Goal: Find specific page/section: Find specific page/section

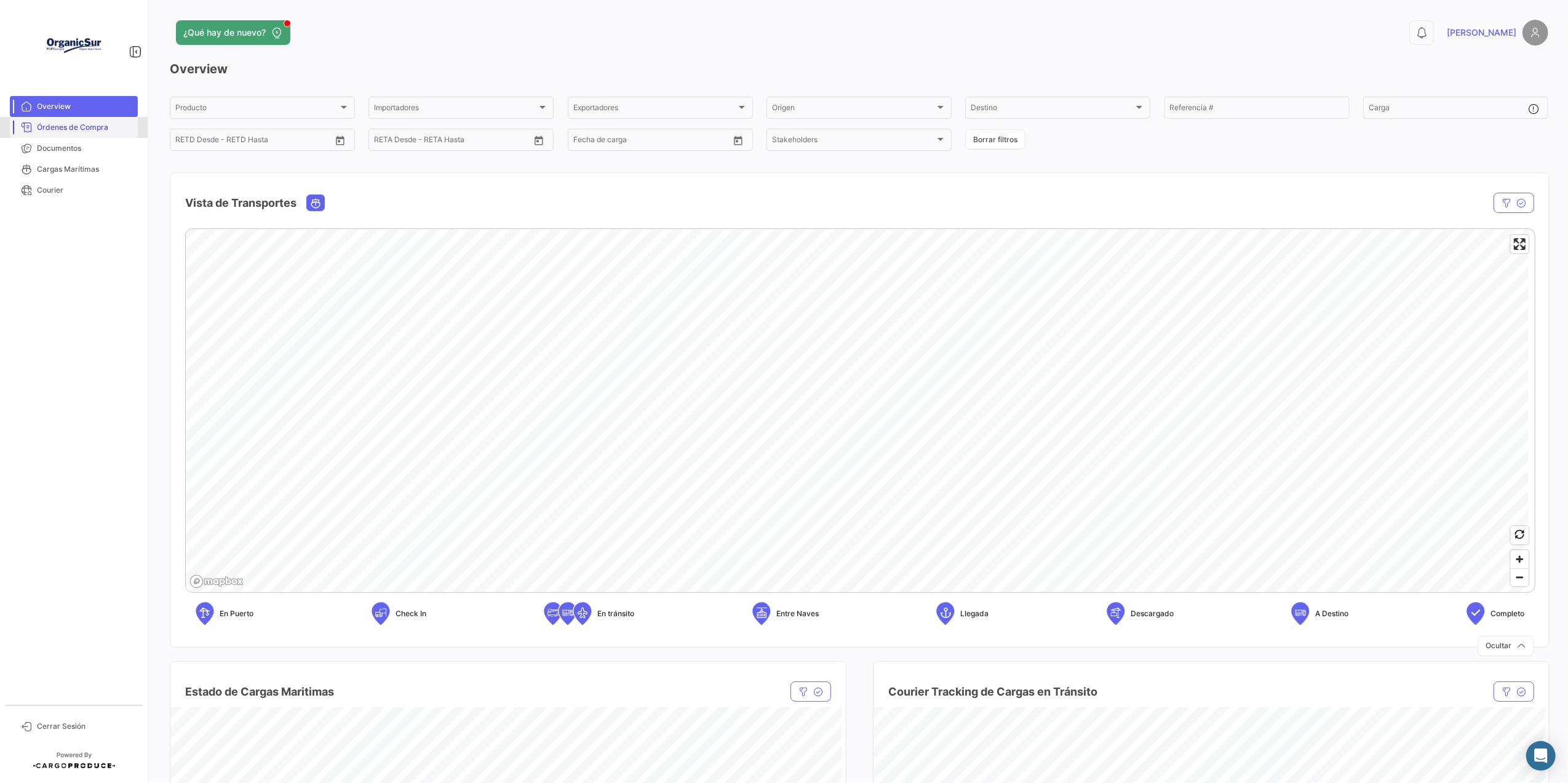
click at [82, 123] on span "Órdenes de Compra" at bounding box center [85, 126] width 96 height 11
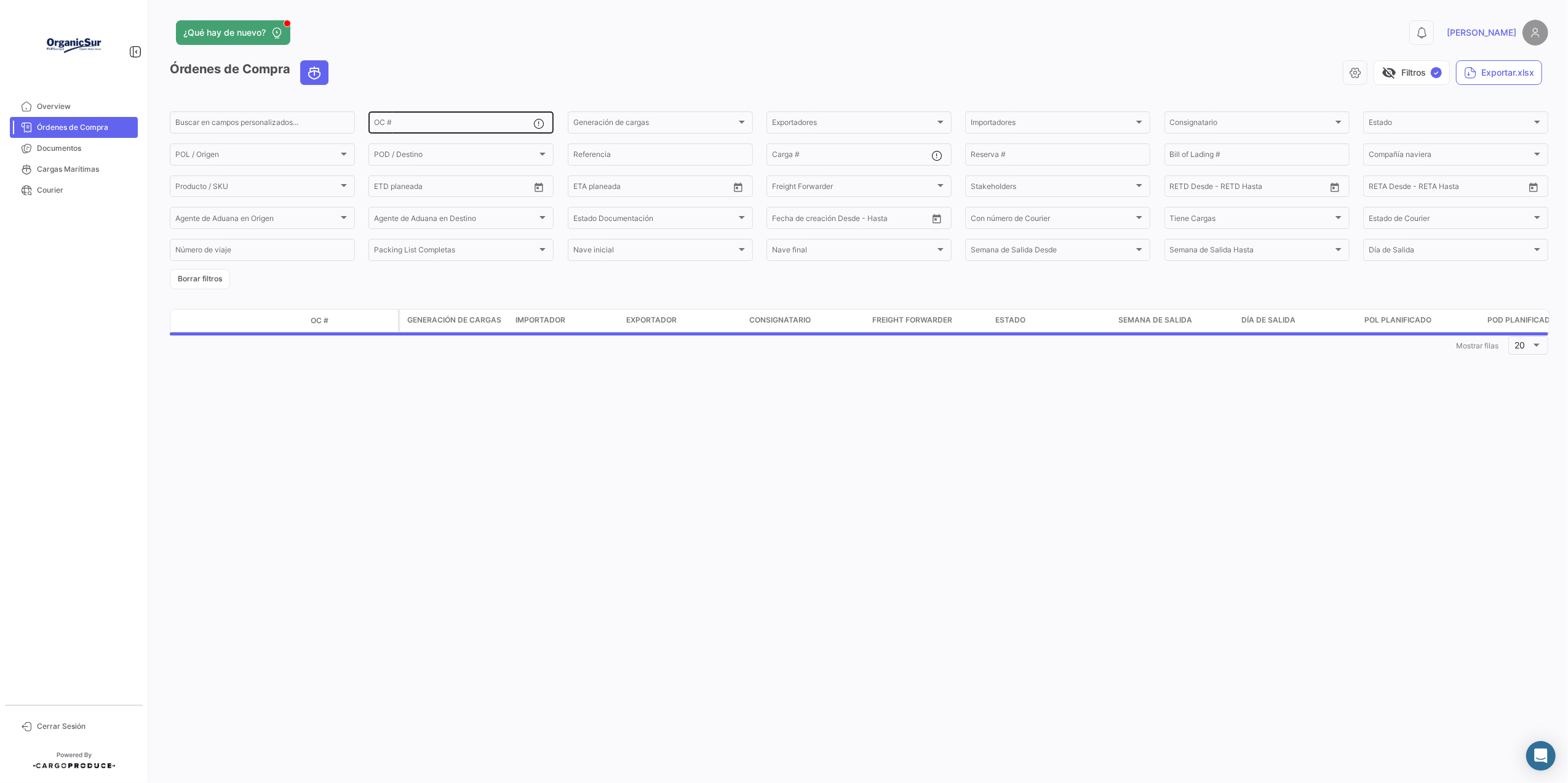
click at [411, 121] on input "OC #" at bounding box center [454, 123] width 159 height 9
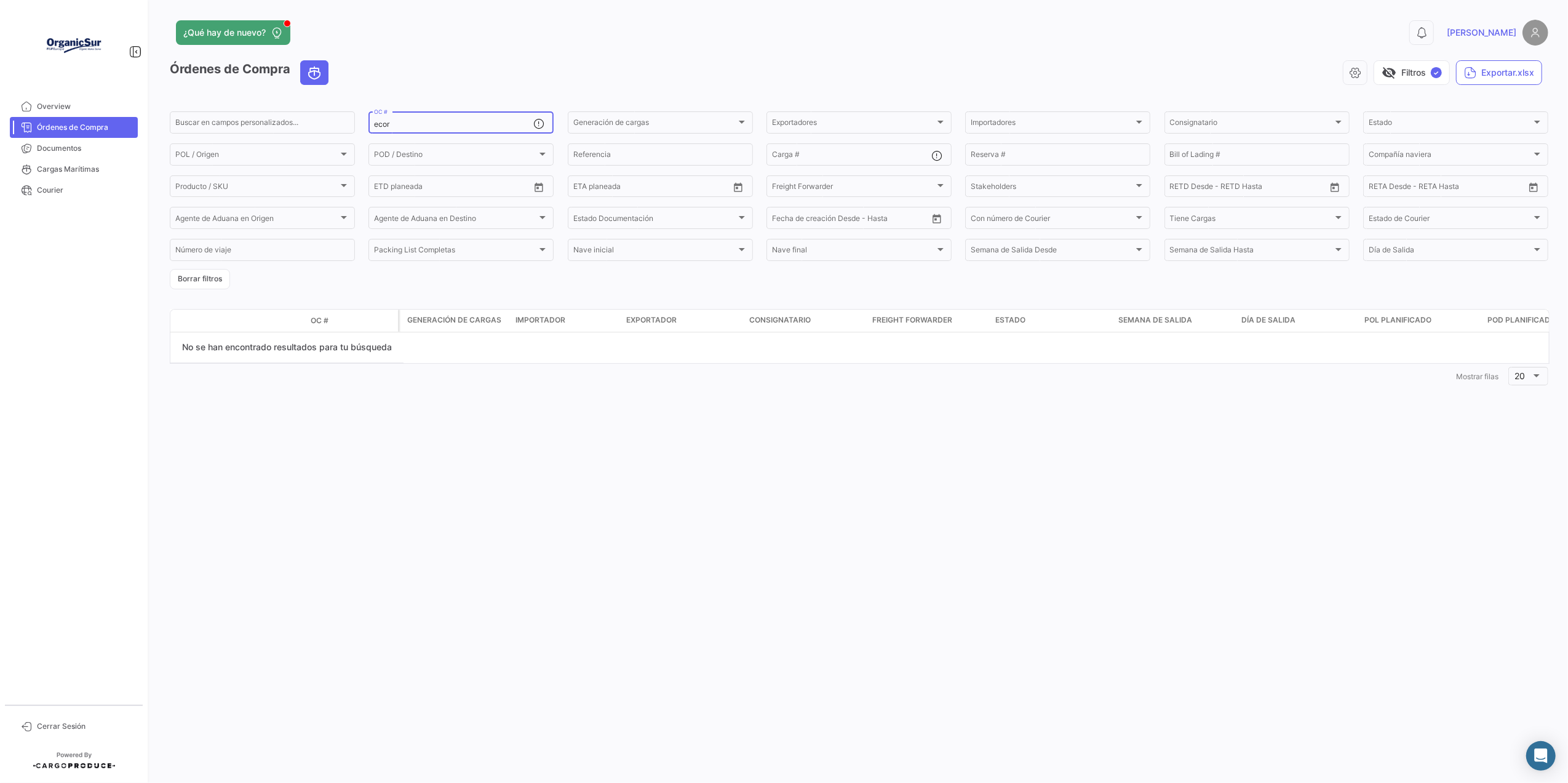
type input "ecor"
click at [77, 139] on link "Documentos" at bounding box center [74, 149] width 128 height 21
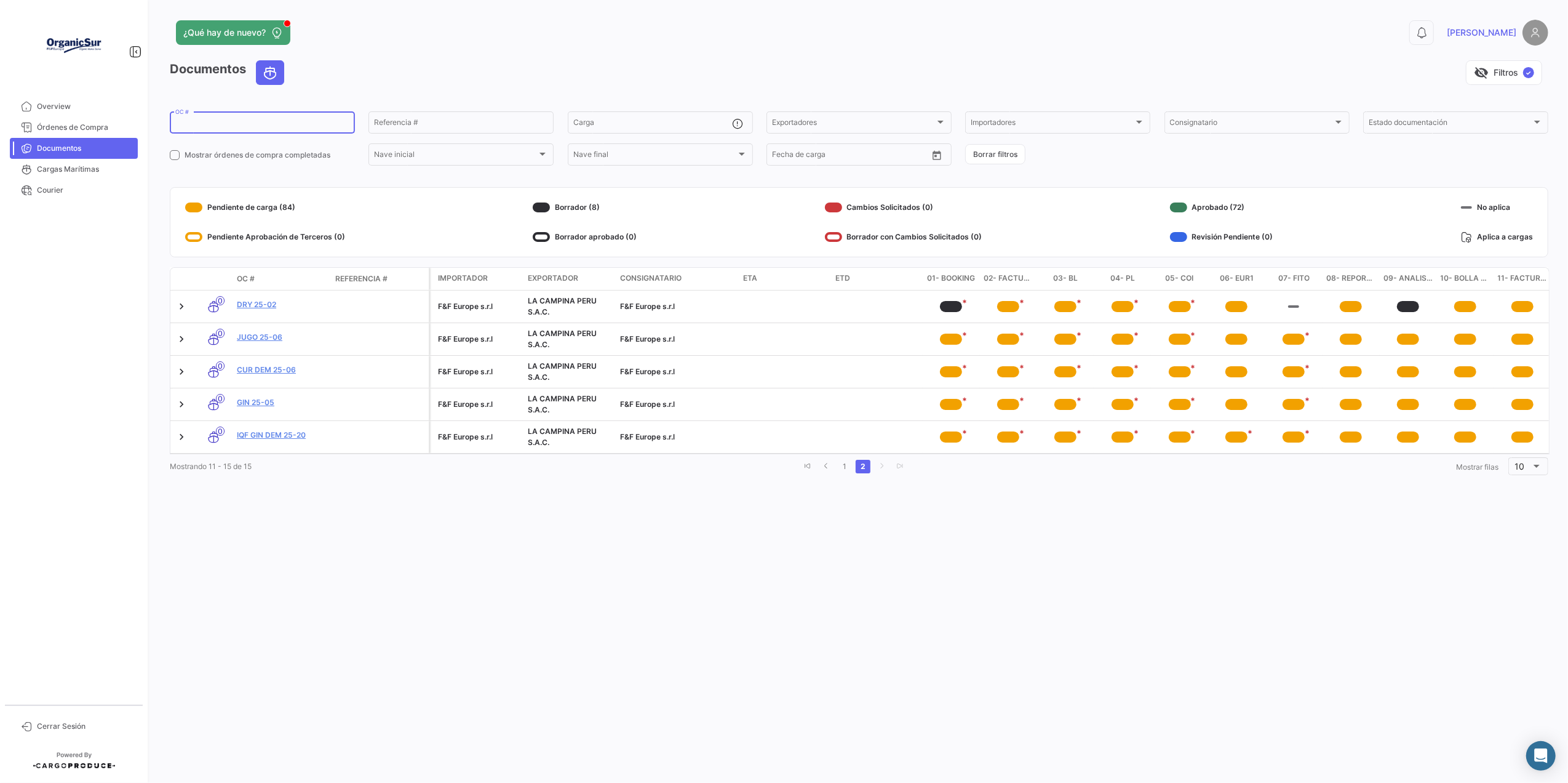
click at [205, 121] on input "OC #" at bounding box center [261, 123] width 174 height 9
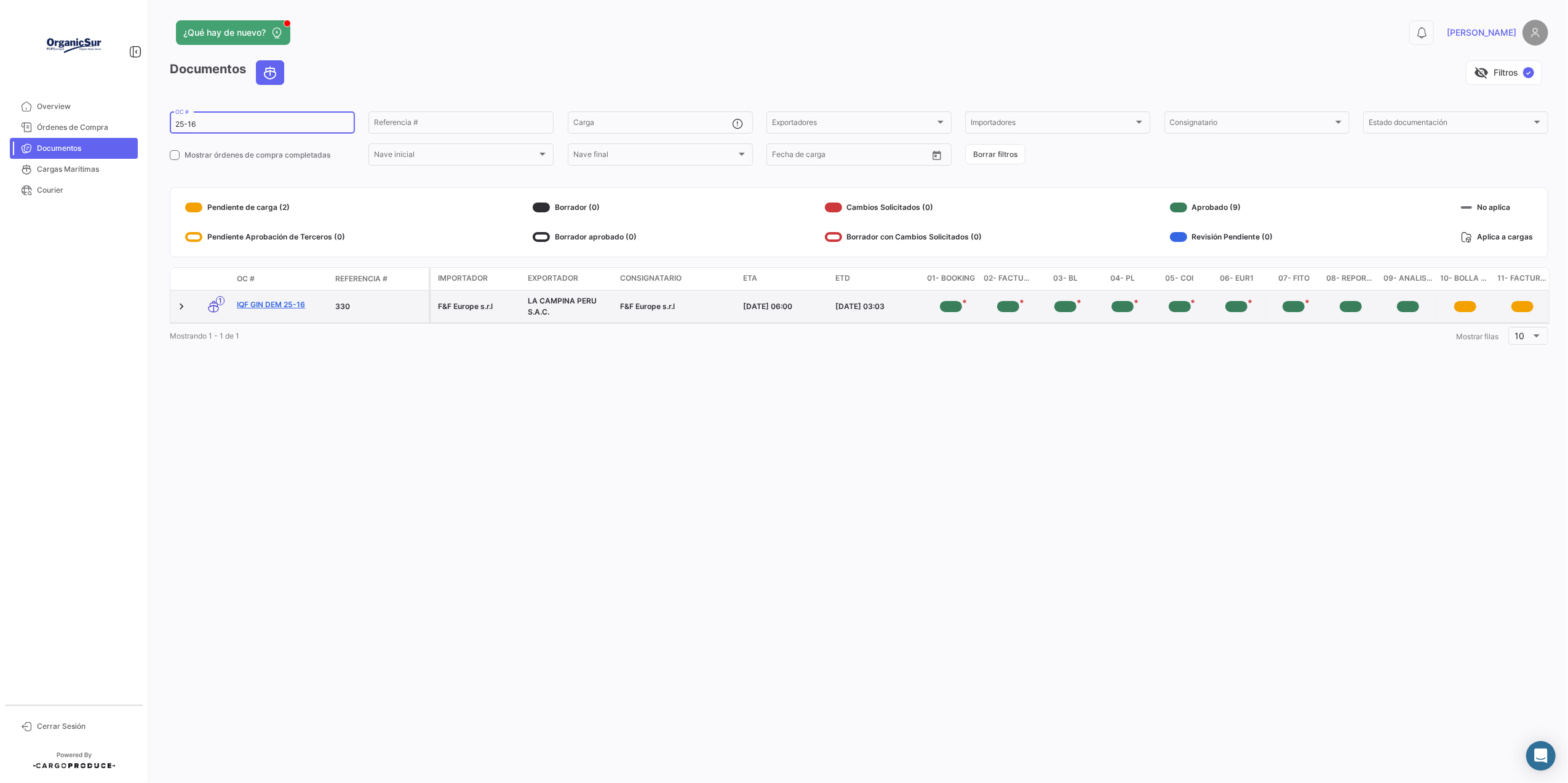
type input "25-16"
click at [276, 306] on link "IQF GIN DEM 25-16" at bounding box center [281, 304] width 88 height 11
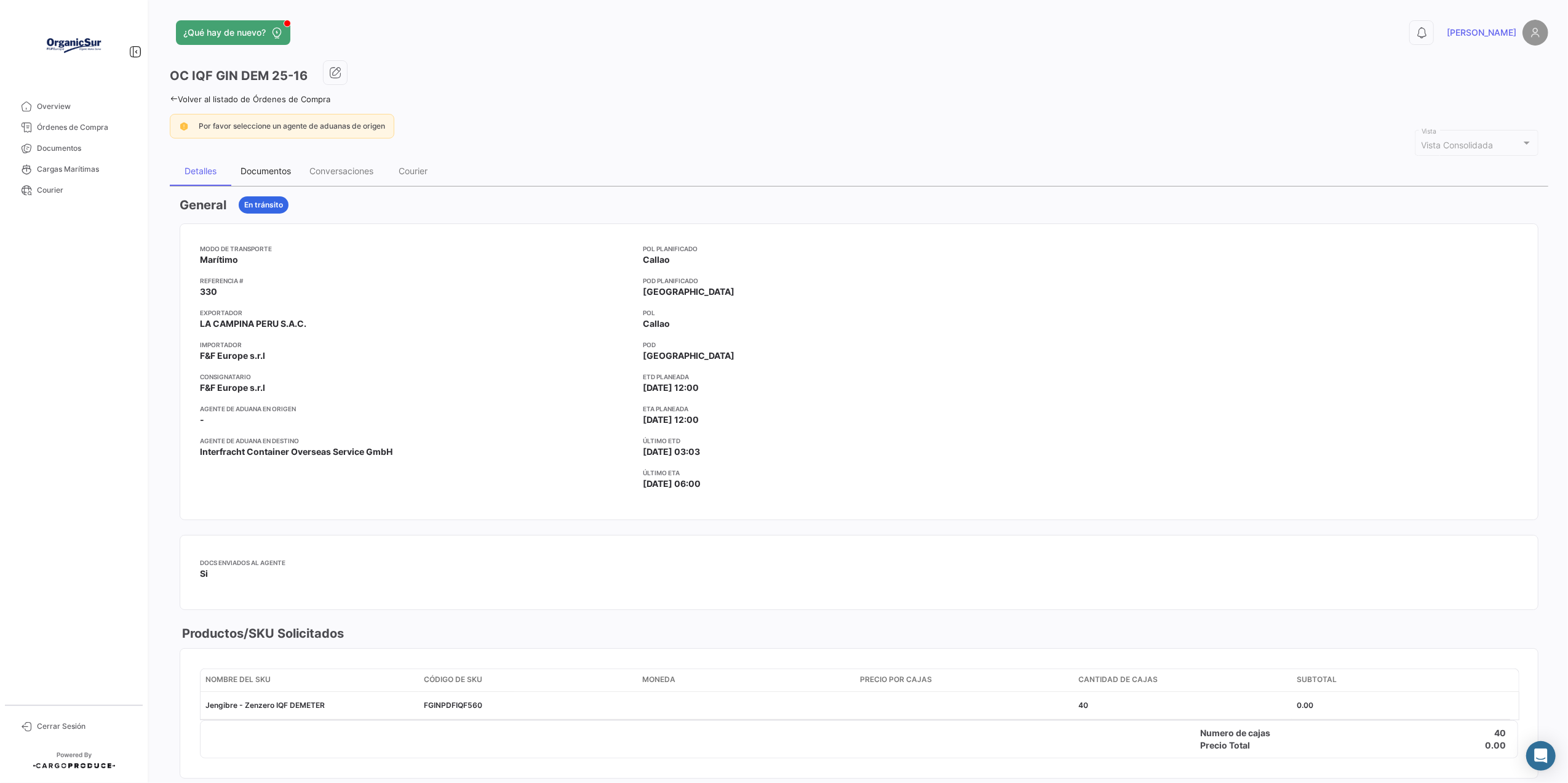
click at [264, 161] on div "Documentos" at bounding box center [265, 171] width 69 height 29
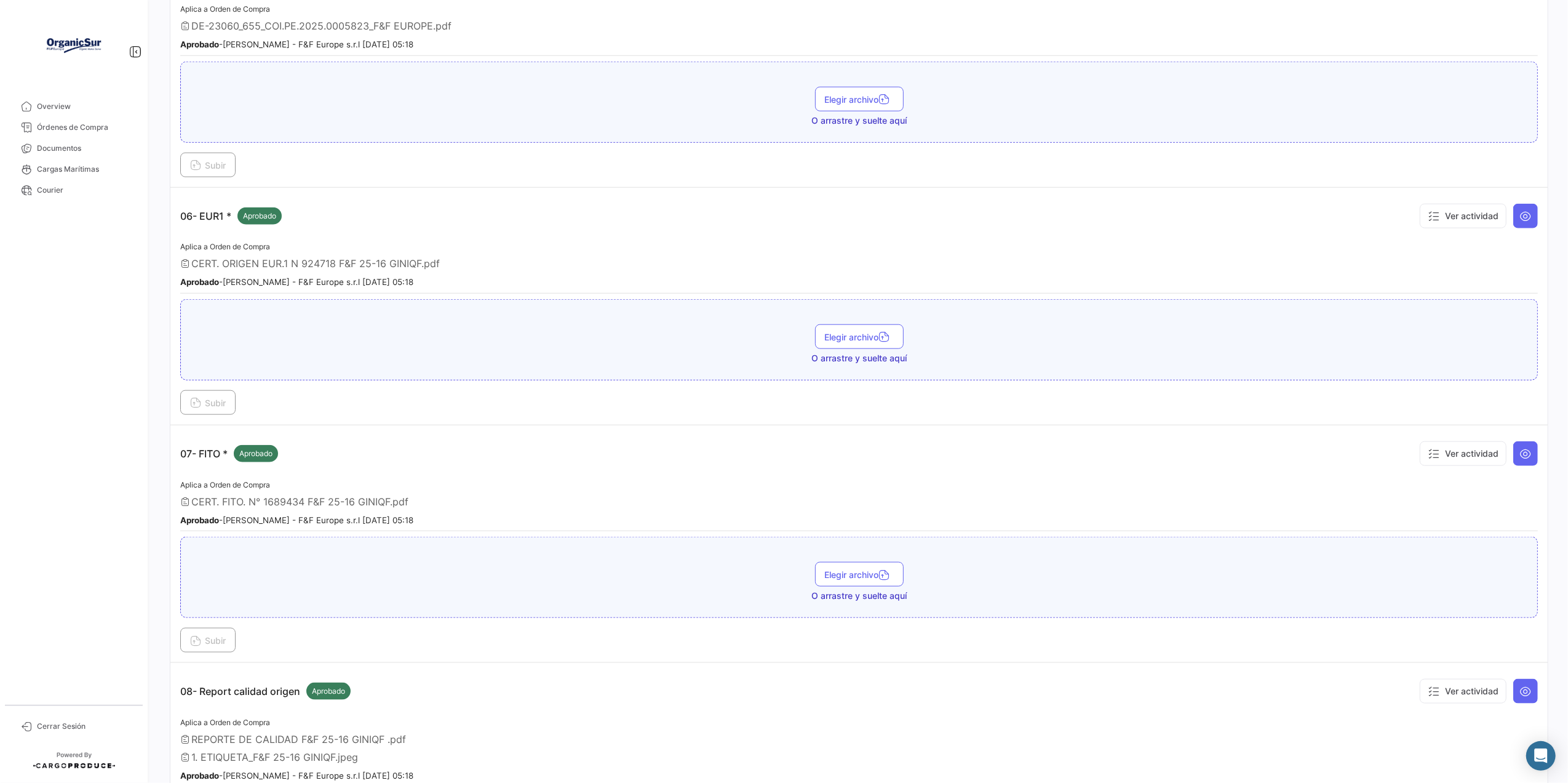
scroll to position [823, 0]
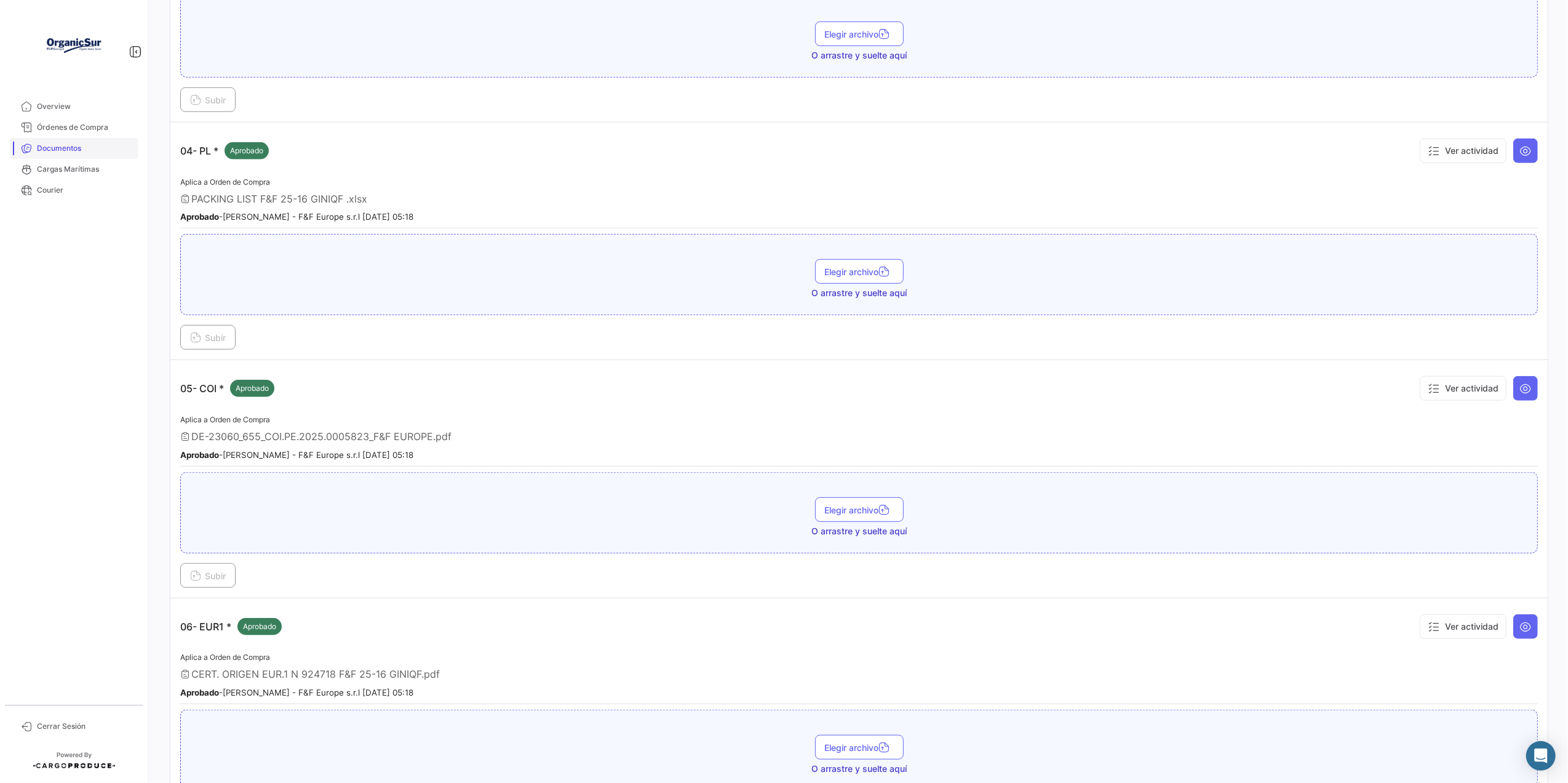
click at [70, 145] on span "Documentos" at bounding box center [85, 148] width 96 height 11
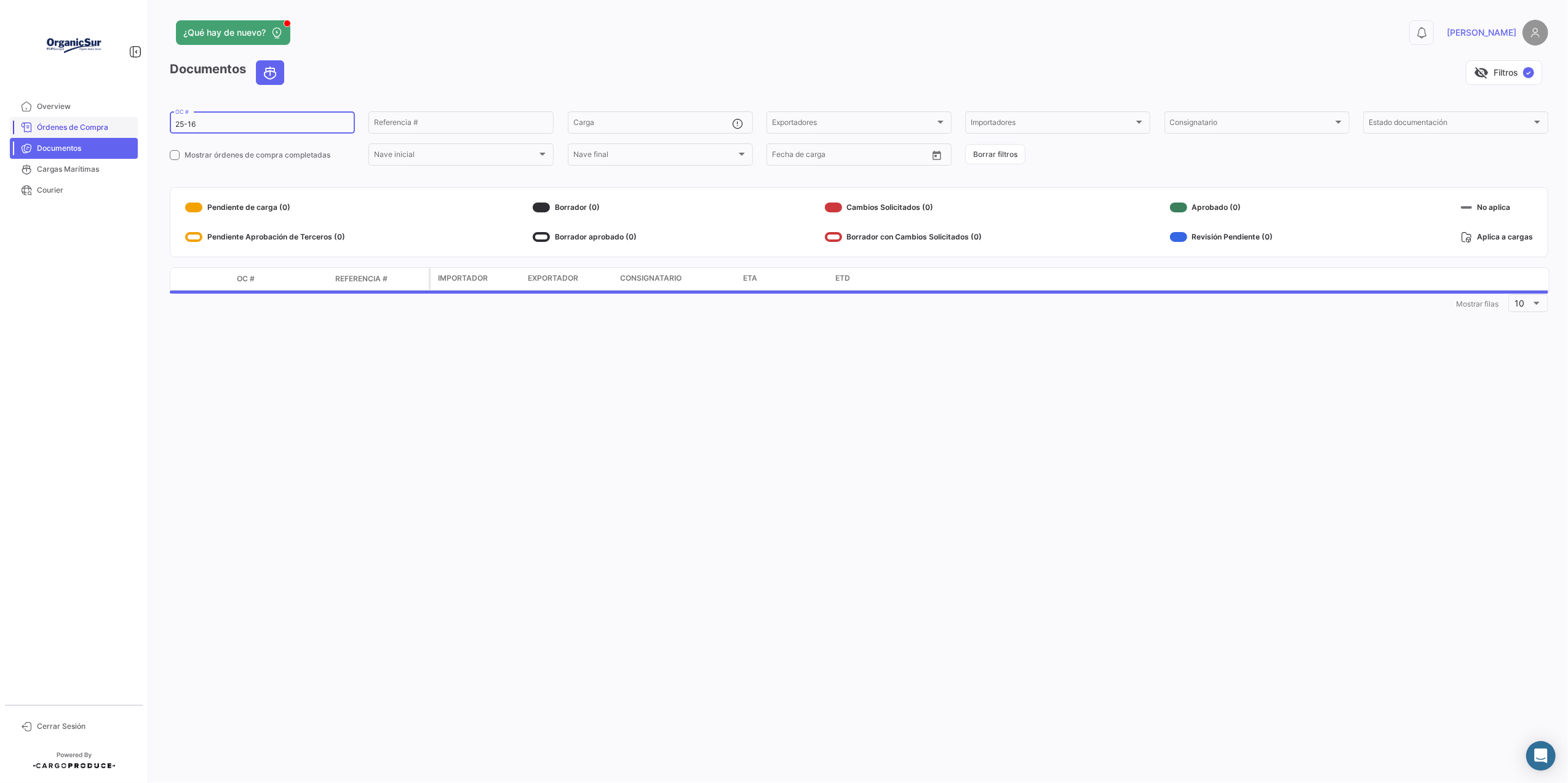
drag, startPoint x: 215, startPoint y: 128, endPoint x: 121, endPoint y: 117, distance: 94.6
click at [121, 117] on mat-sidenav-container "Overview Órdenes de Compra Documentos Cargas Marítimas Courier Cerrar Sesión ¿Q…" at bounding box center [784, 392] width 1568 height 783
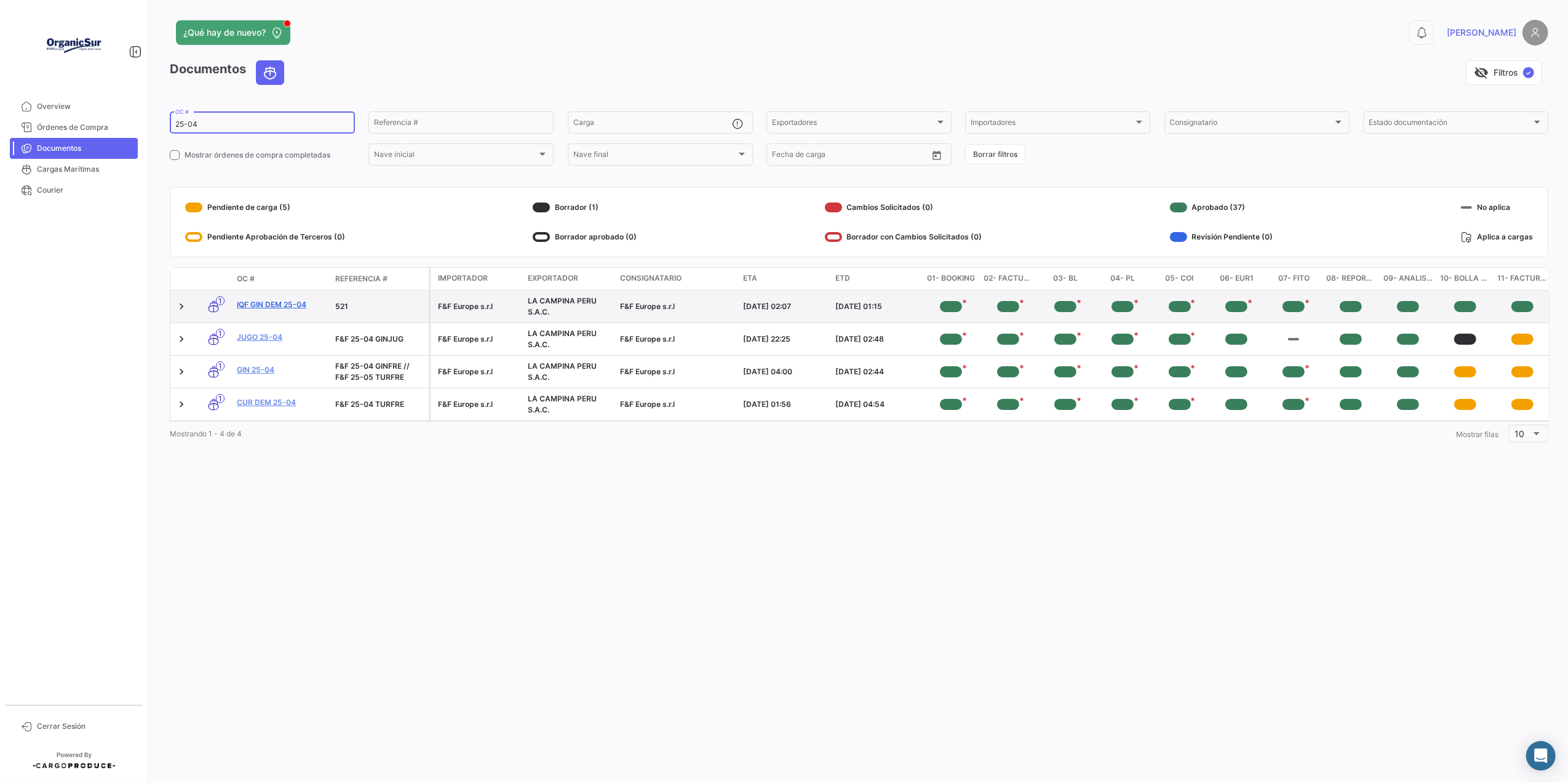
type input "25-04"
click at [274, 304] on link "IQF GIN DEM 25-04" at bounding box center [281, 304] width 88 height 11
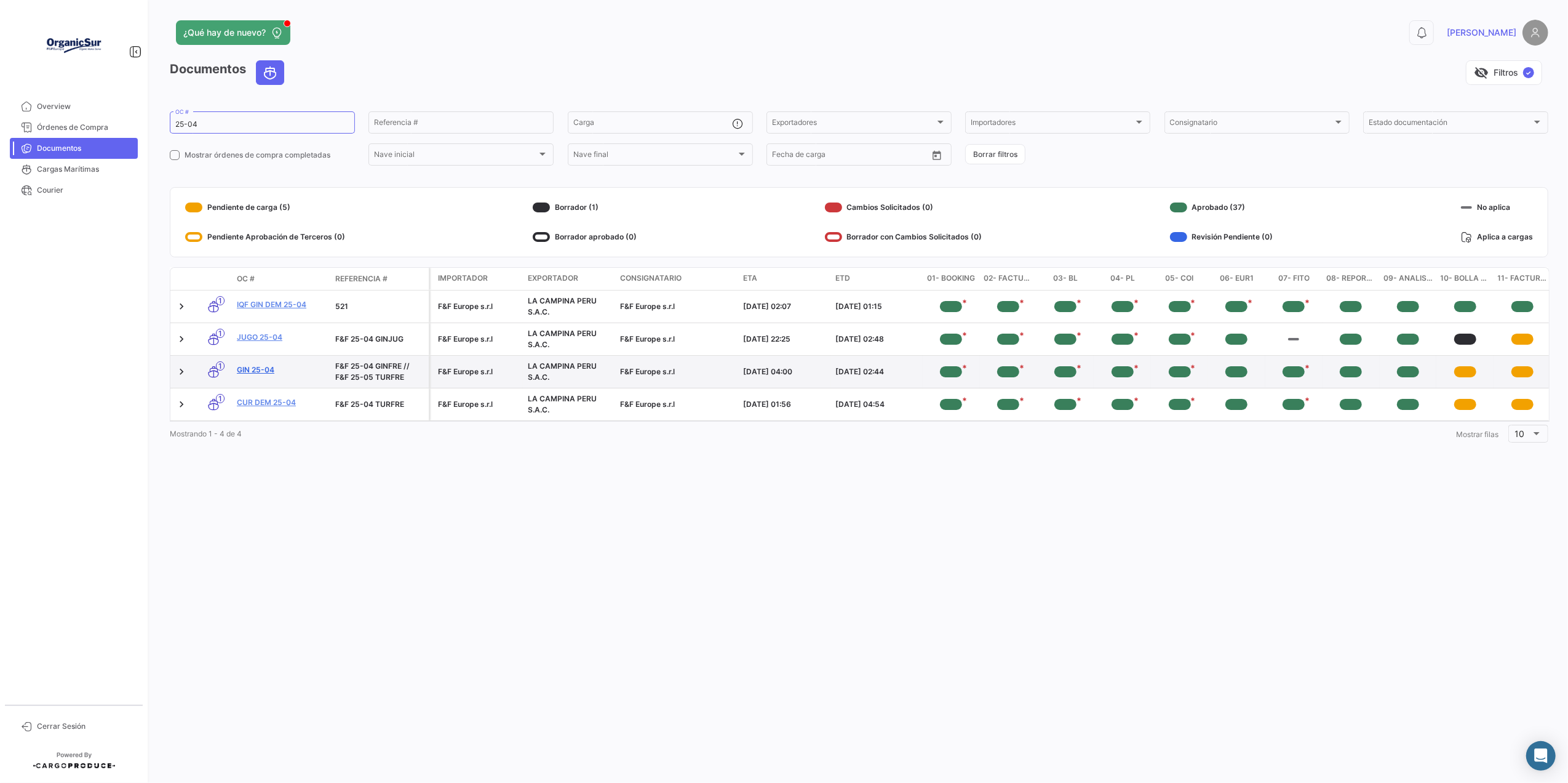
click at [261, 370] on link "GIN 25-04" at bounding box center [281, 369] width 88 height 11
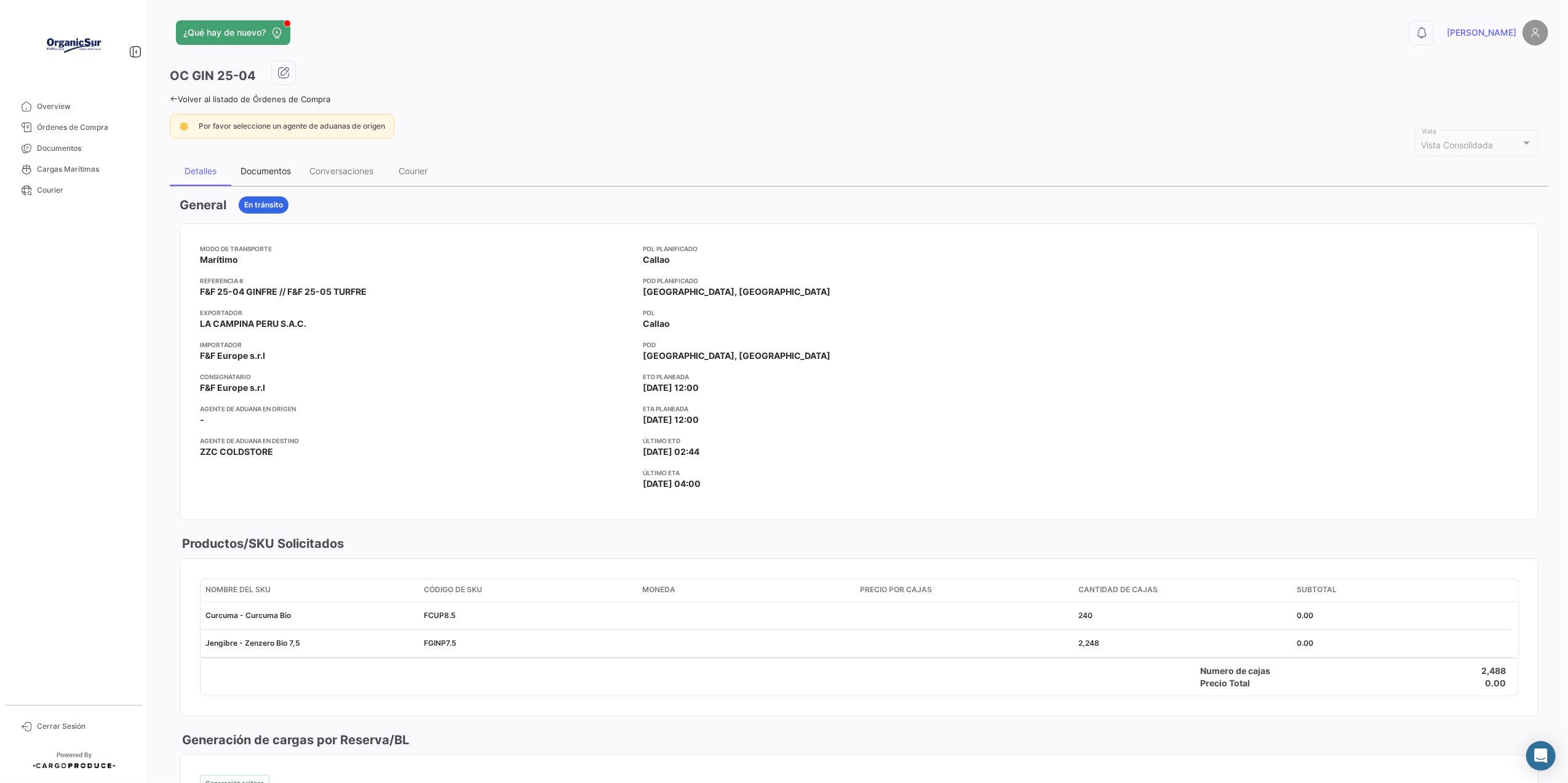
click at [284, 169] on div "Documentos" at bounding box center [266, 170] width 51 height 11
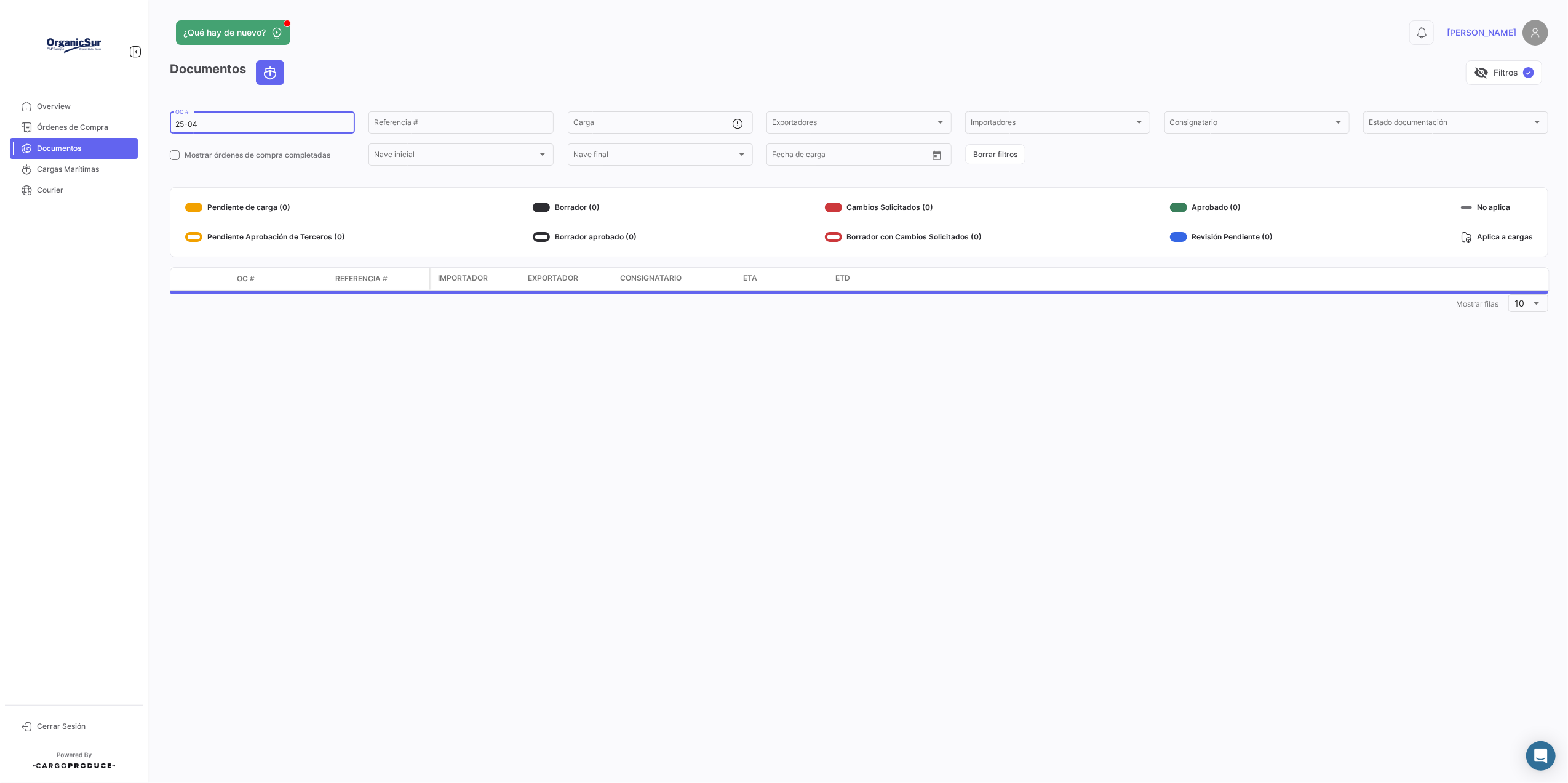
click at [236, 119] on div "25-04 OC #" at bounding box center [261, 121] width 174 height 24
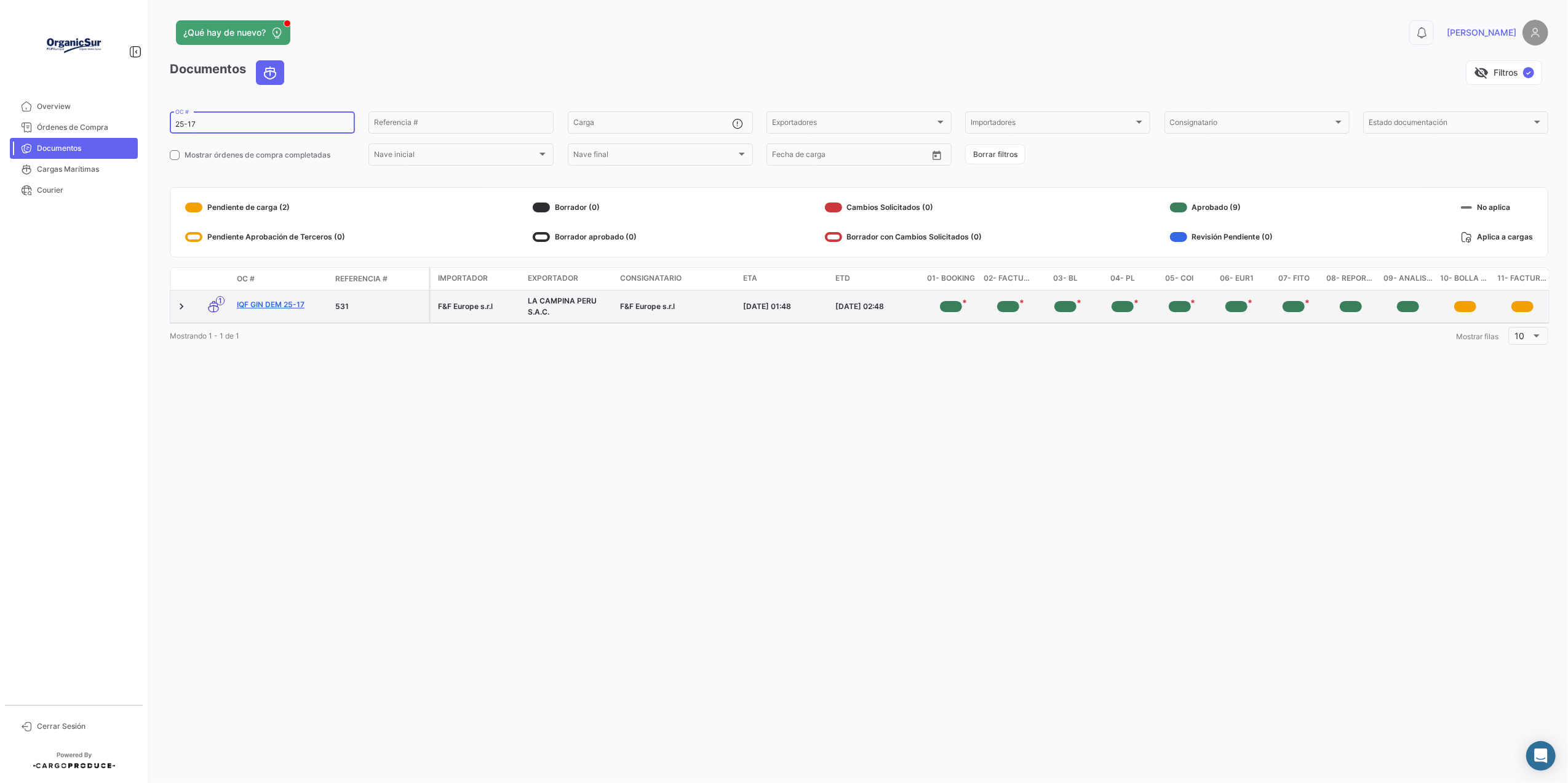
type input "25-17"
click at [282, 306] on link "IQF GIN DEM 25-17" at bounding box center [281, 304] width 88 height 11
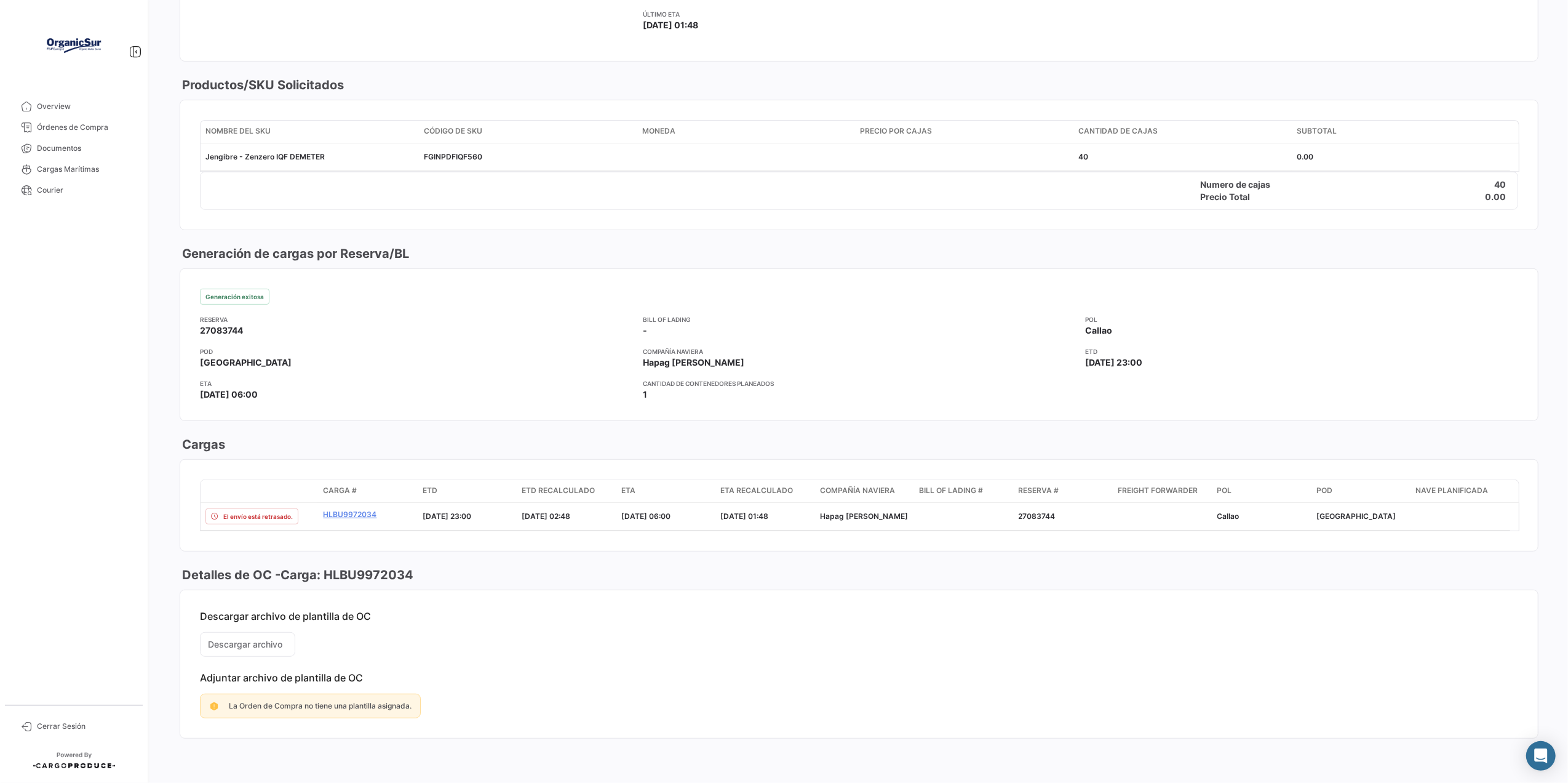
scroll to position [54, 0]
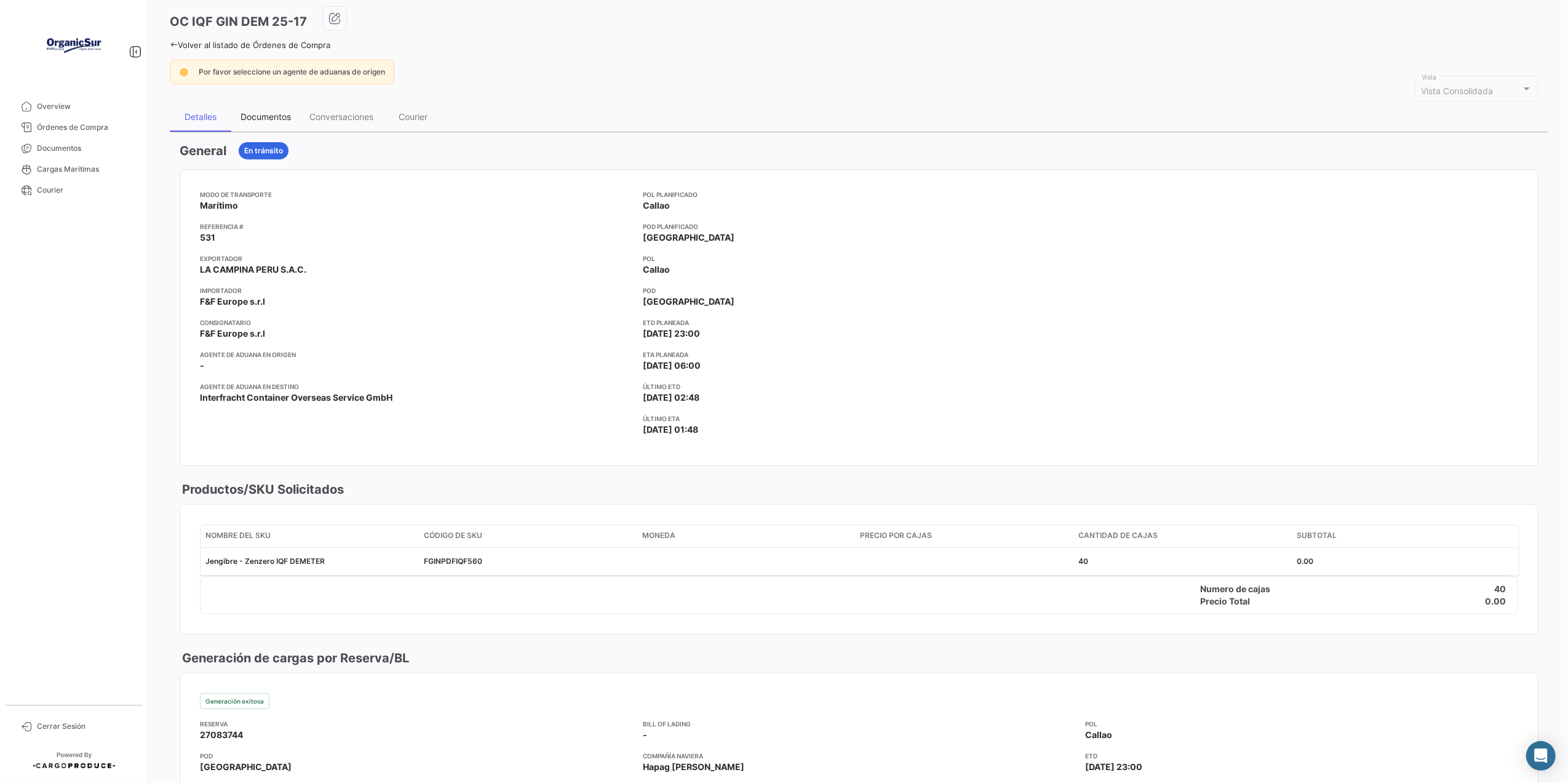
click at [276, 117] on div "Documentos" at bounding box center [266, 117] width 51 height 11
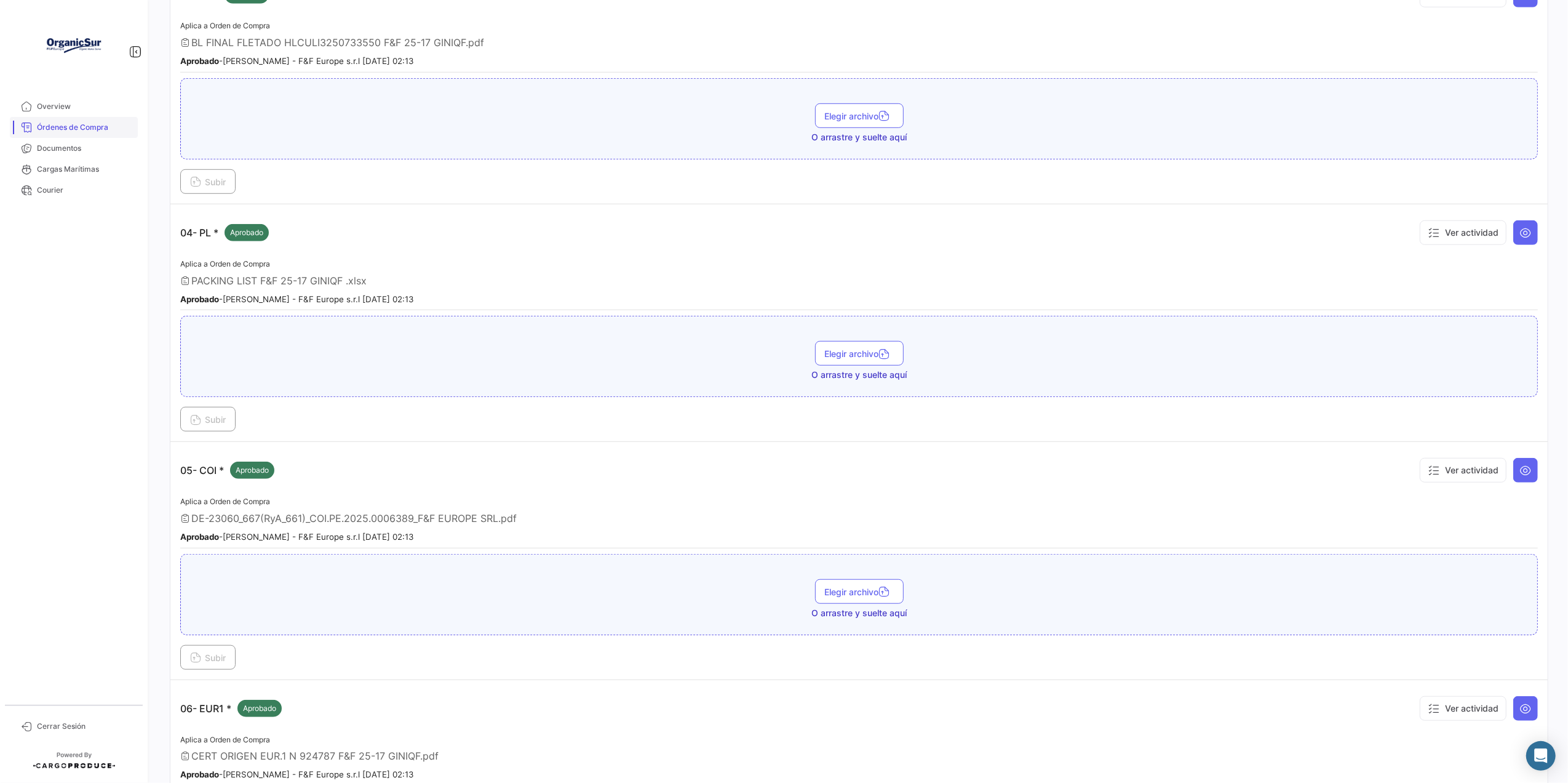
scroll to position [395, 0]
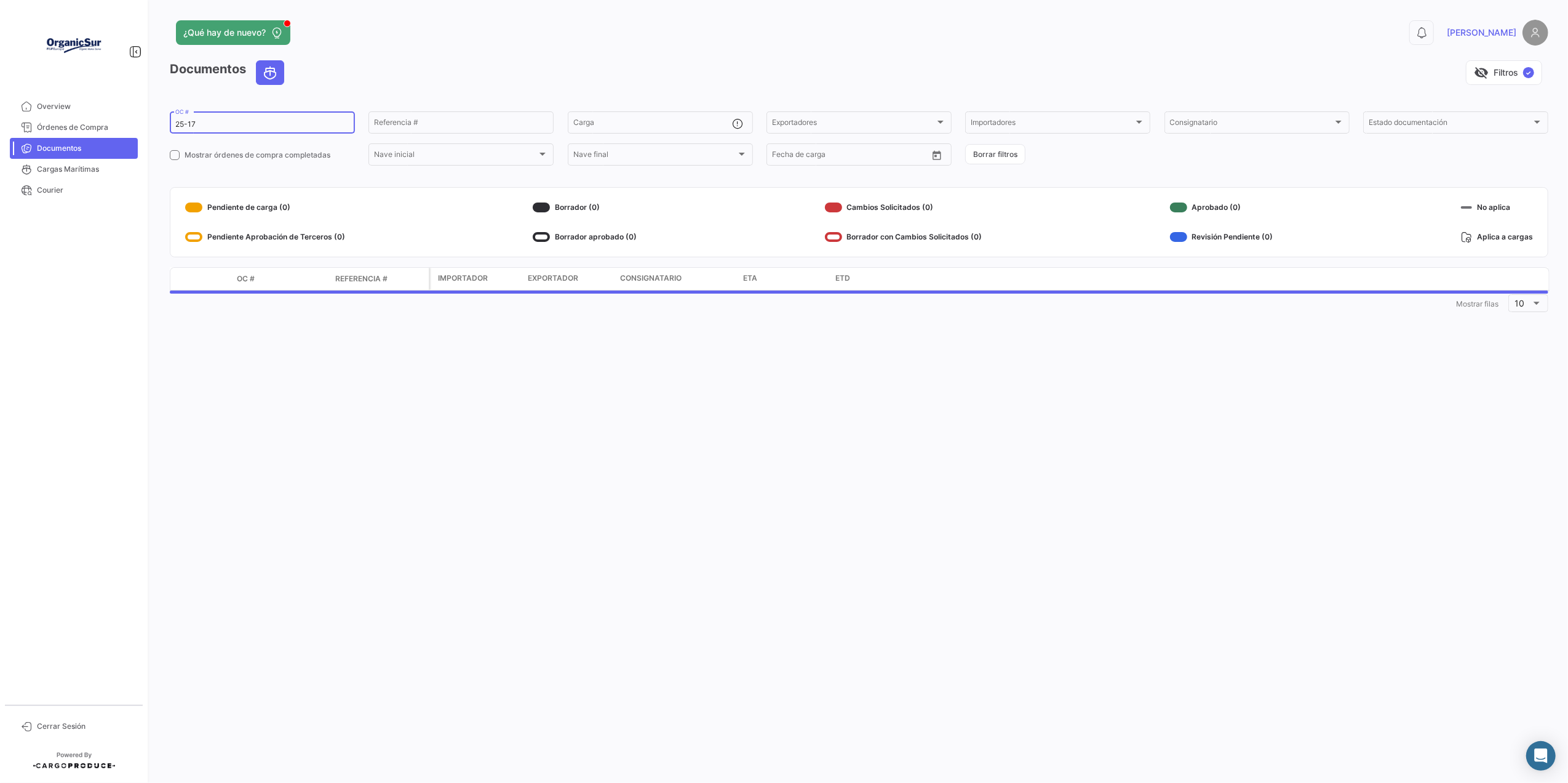
click at [245, 128] on input "25-17" at bounding box center [261, 123] width 174 height 9
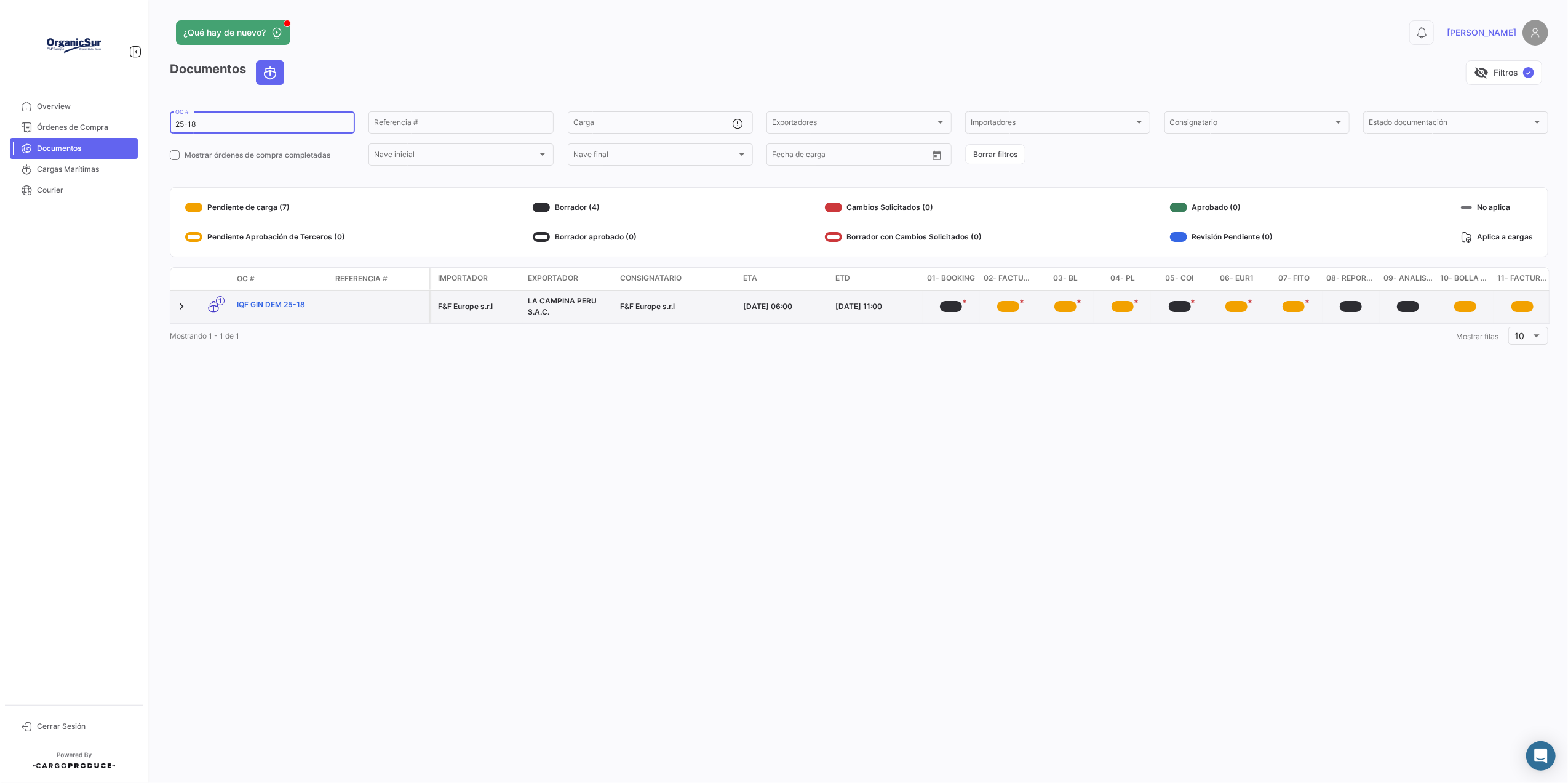
type input "25-18"
click at [269, 303] on link "IQF GIN DEM 25-18" at bounding box center [281, 304] width 88 height 11
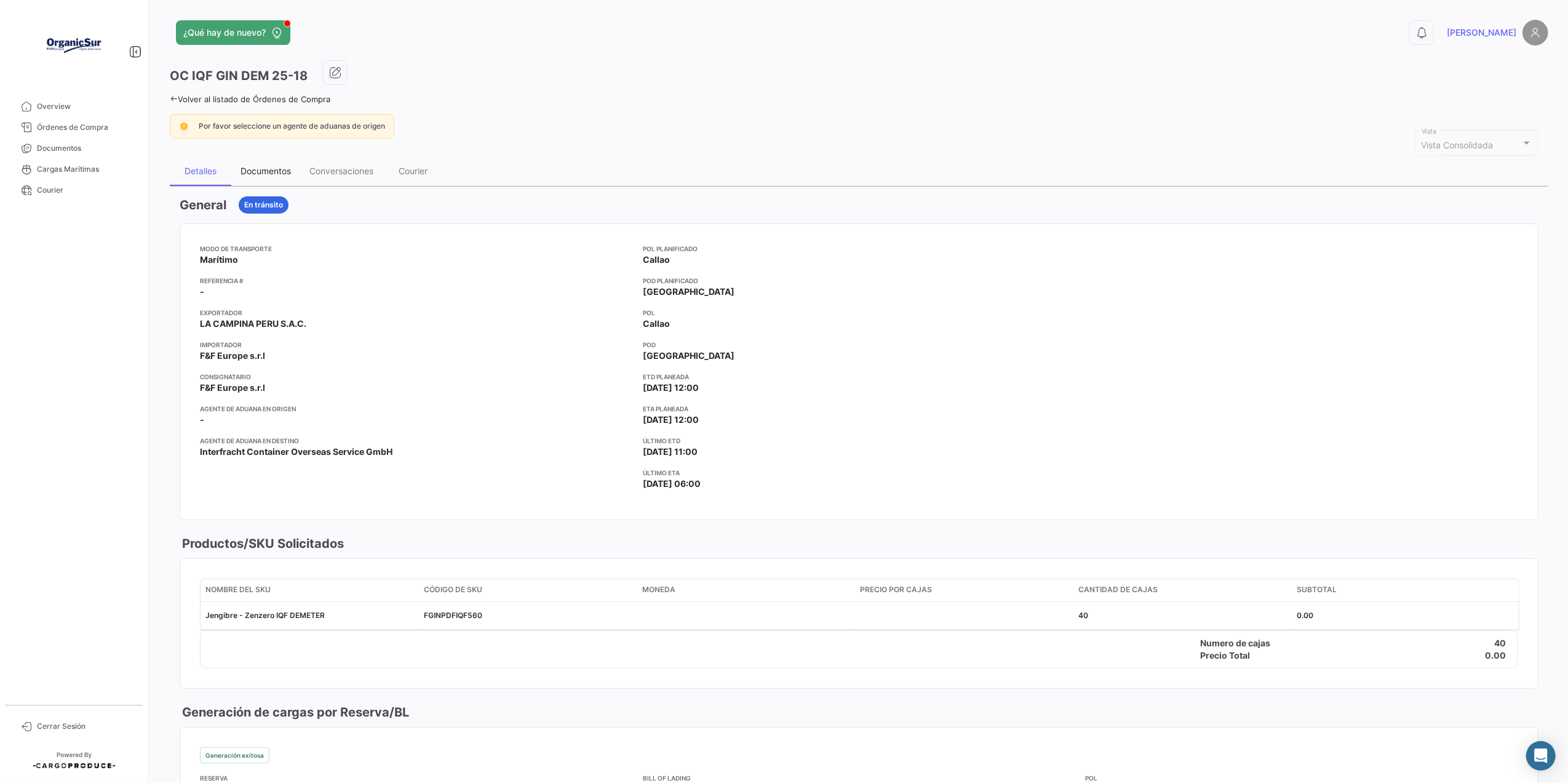
click at [268, 172] on div "Documentos" at bounding box center [266, 170] width 51 height 11
